Goal: Find specific page/section: Find specific page/section

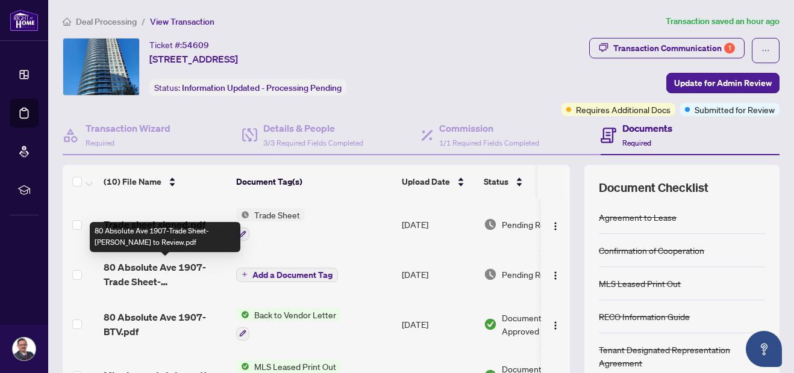
click at [171, 275] on span "80 Absolute Ave 1907-Trade Sheet-[PERSON_NAME] to Review.pdf" at bounding box center [165, 274] width 123 height 29
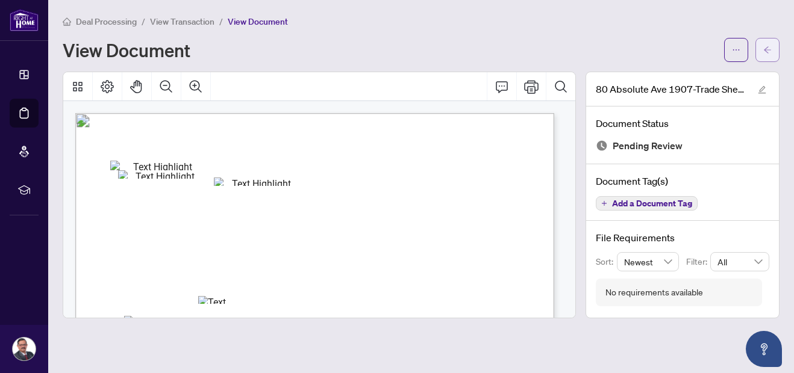
click at [765, 51] on icon "arrow-left" at bounding box center [767, 50] width 8 height 8
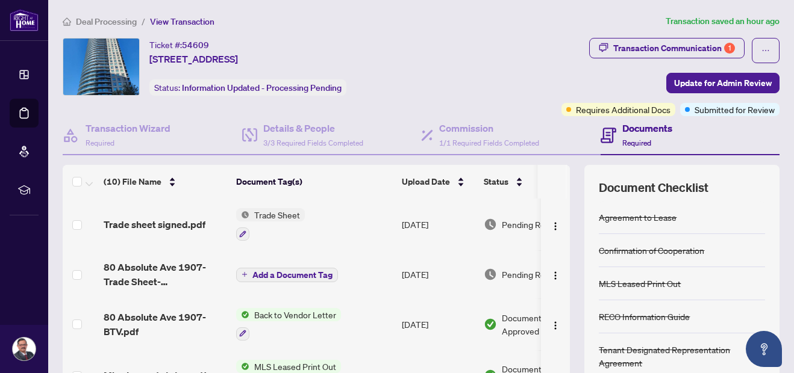
click at [279, 214] on span "Trade Sheet" at bounding box center [276, 214] width 55 height 13
click at [180, 230] on span "Trade sheet signed.pdf" at bounding box center [155, 224] width 102 height 14
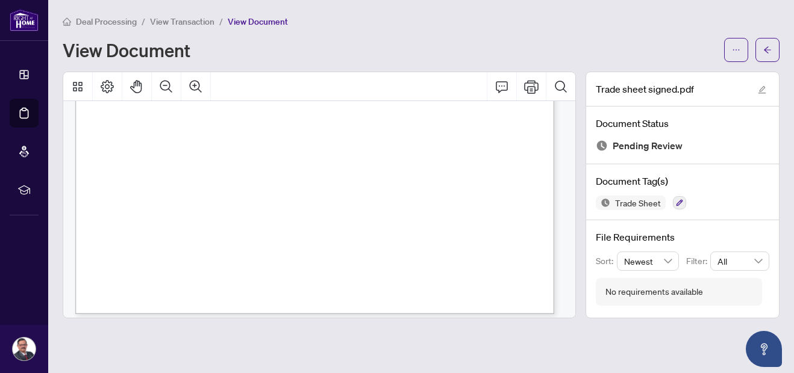
scroll to position [427, 0]
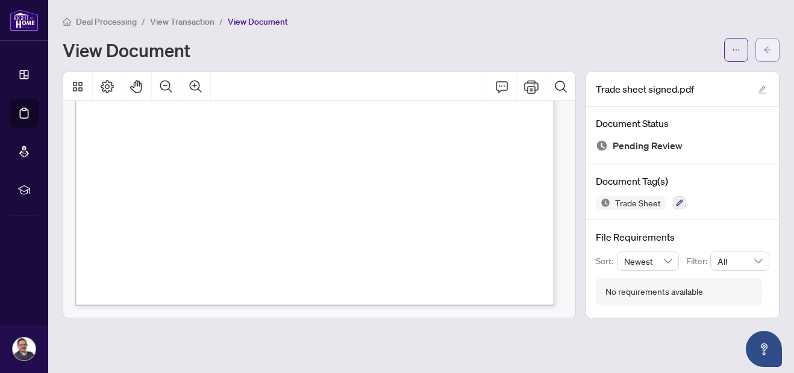
click at [764, 46] on icon "arrow-left" at bounding box center [767, 50] width 8 height 8
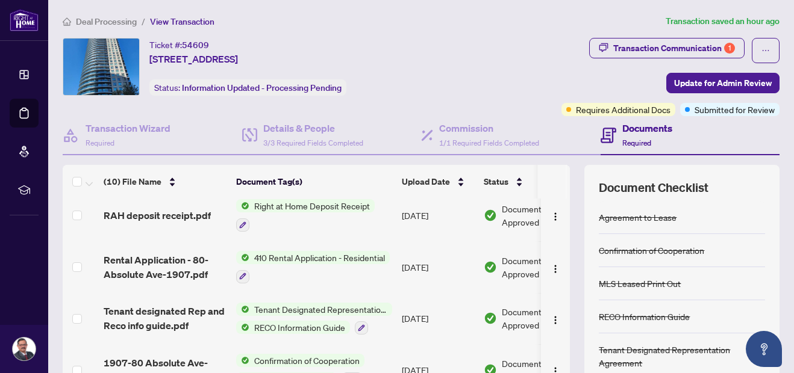
scroll to position [305, 0]
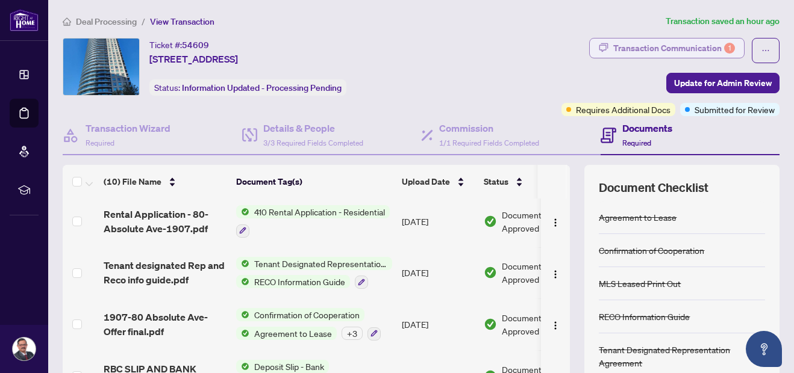
click at [687, 45] on div "Transaction Communication 1" at bounding box center [674, 48] width 122 height 19
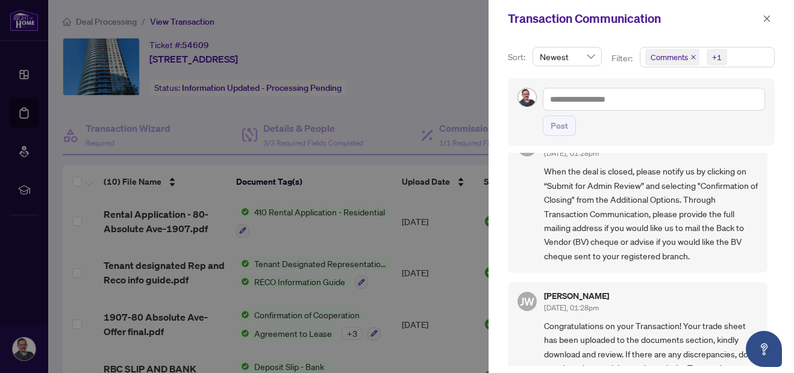
scroll to position [0, 0]
